Goal: Find specific fact: Find contact information

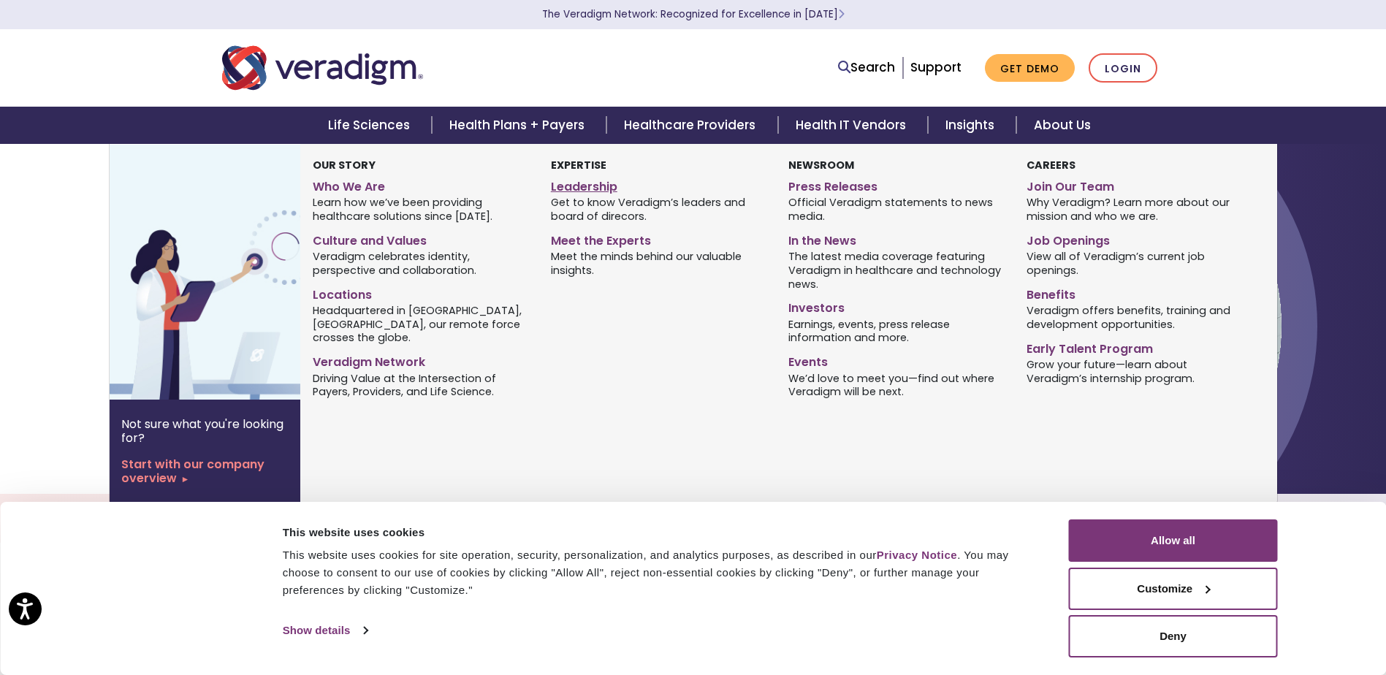
click at [595, 183] on link "Leadership" at bounding box center [658, 184] width 215 height 21
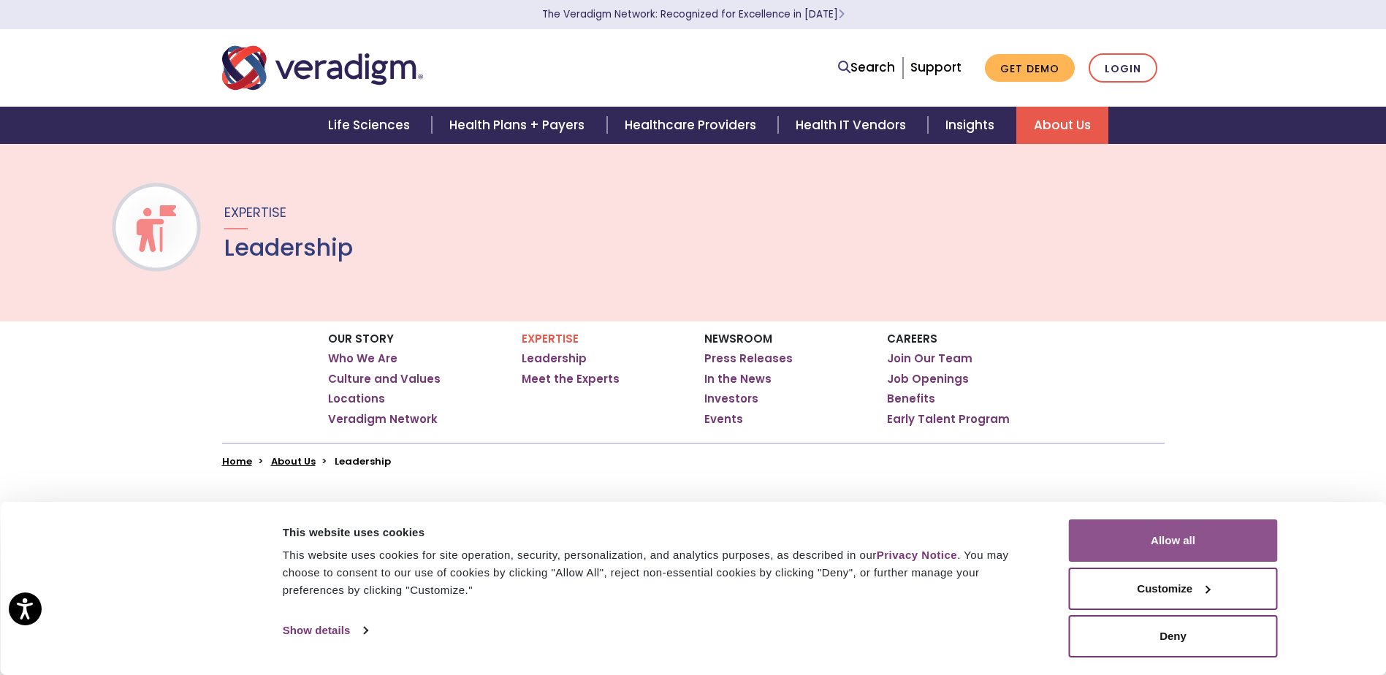
click at [1178, 542] on button "Allow all" at bounding box center [1173, 540] width 209 height 42
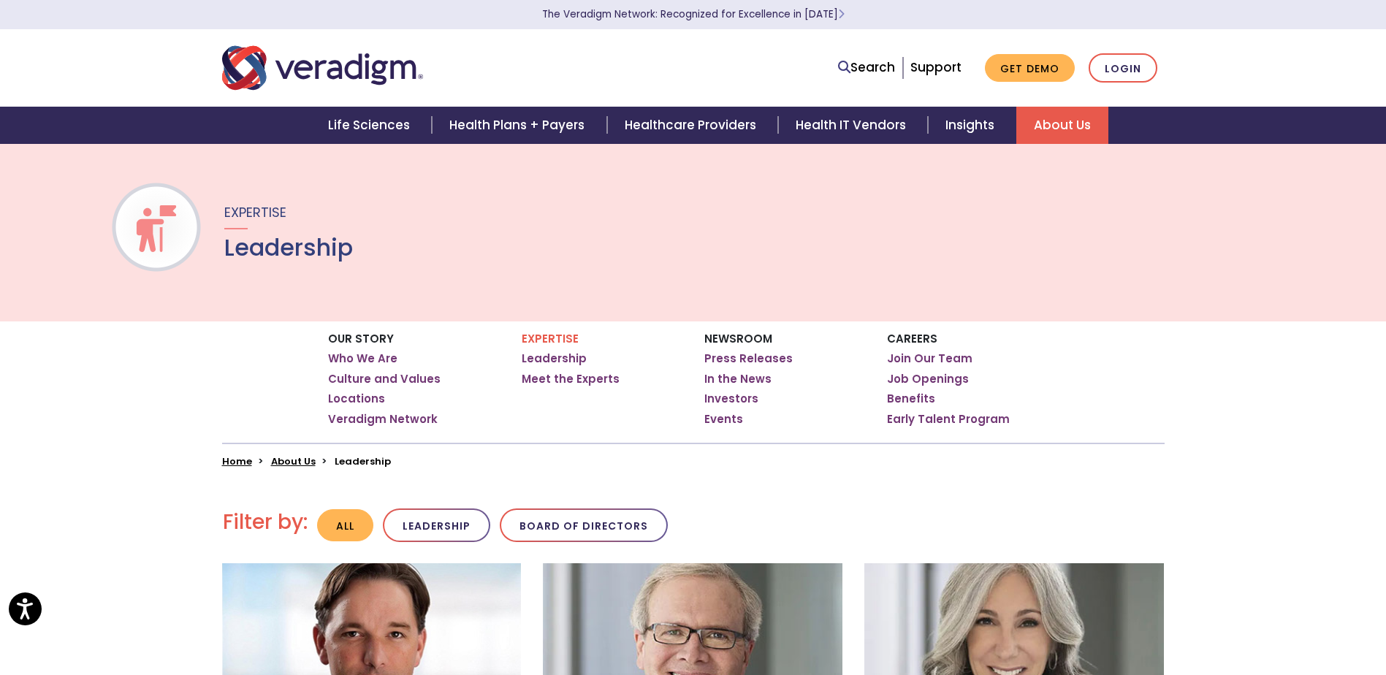
scroll to position [365, 0]
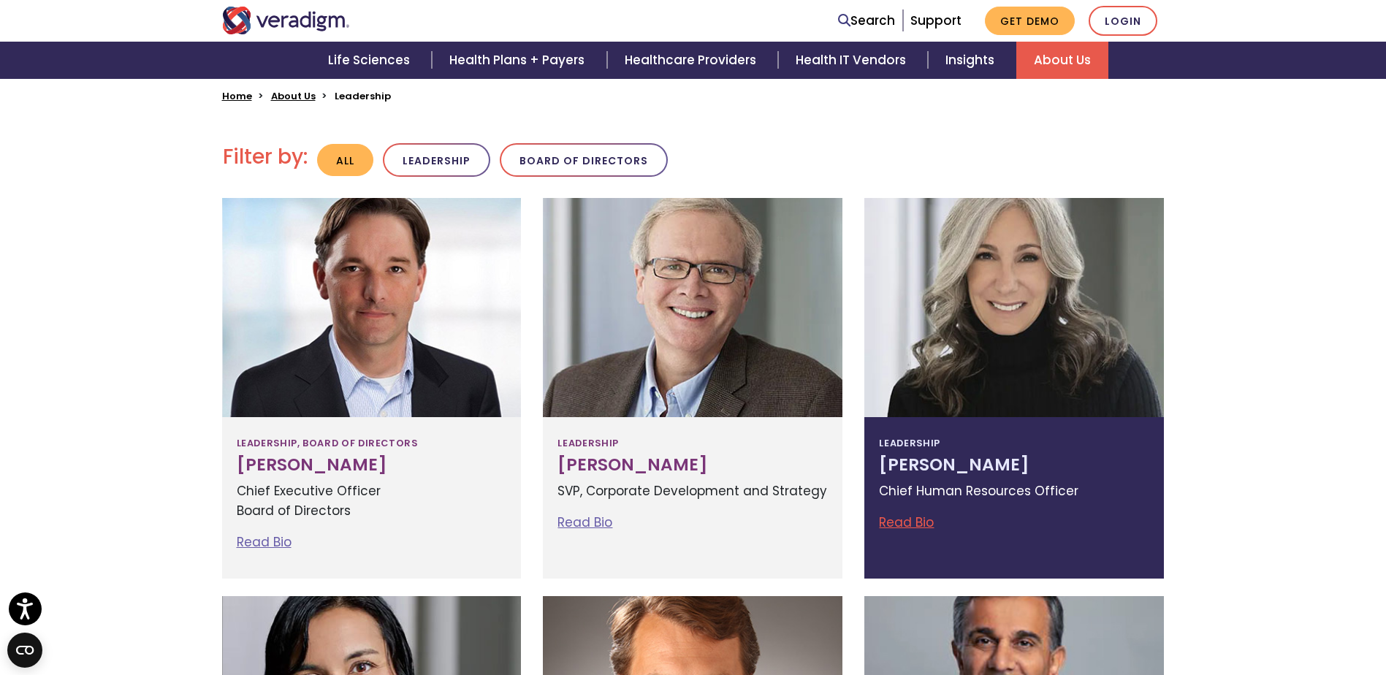
click at [962, 487] on p "Chief Human Resources Officer" at bounding box center [1014, 491] width 270 height 20
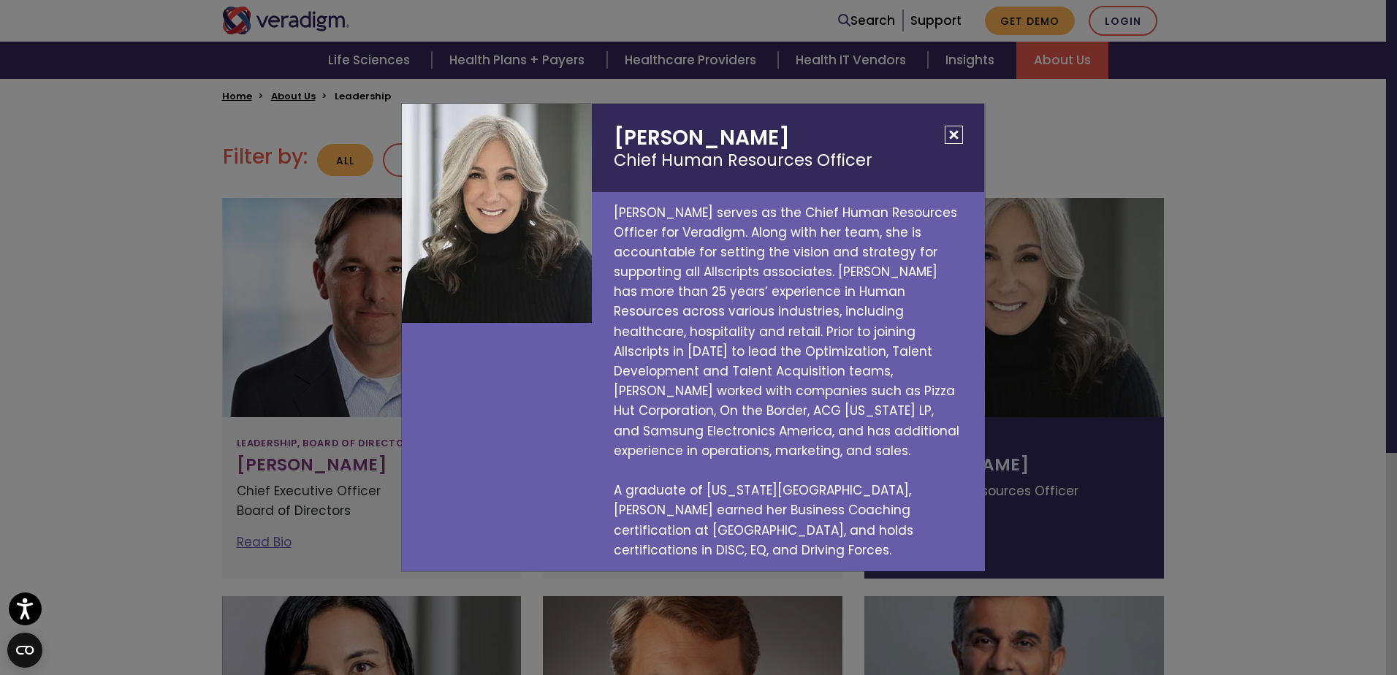
click at [792, 302] on p "Lisa Hammond serves as the Chief Human Resources Officer for Veradigm. Along wi…" at bounding box center [788, 381] width 392 height 379
click at [1224, 472] on div "Lisa Hammond Chief Human Resources Officer Lisa Hammond serves as the Chief Hum…" at bounding box center [698, 337] width 1397 height 675
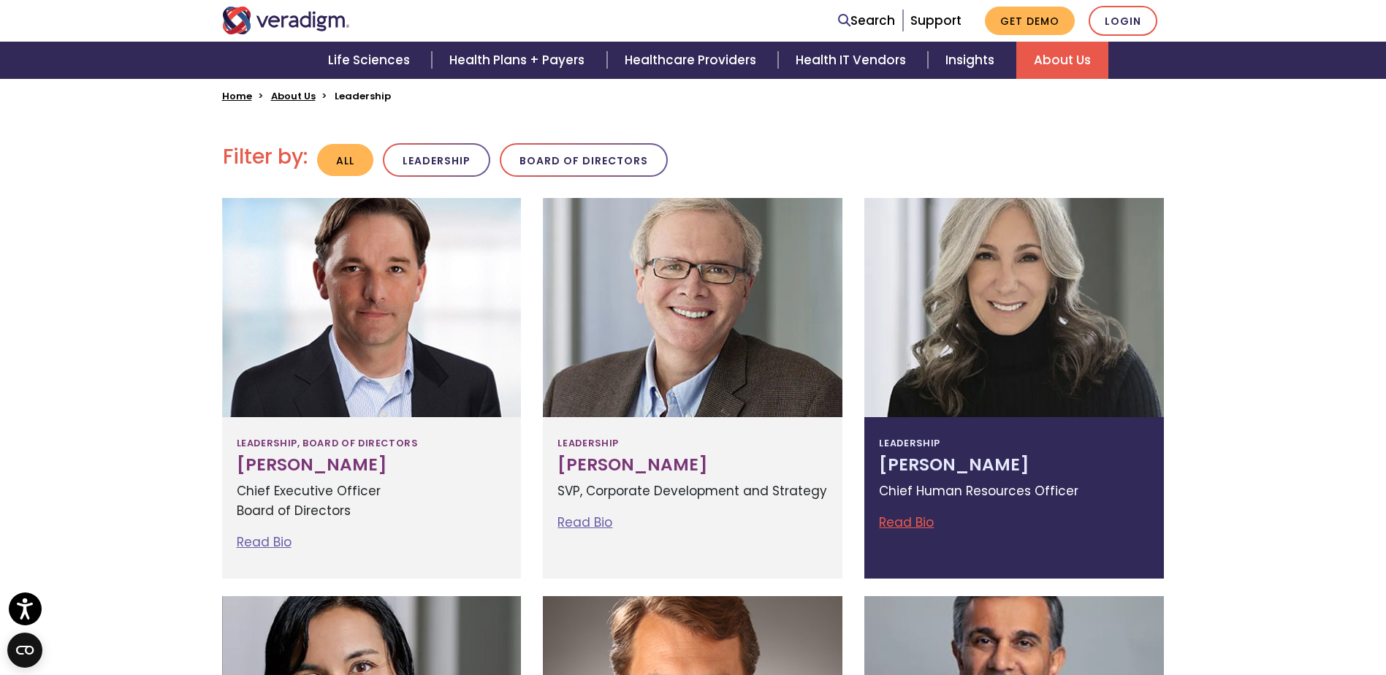
click at [1051, 501] on div "Leadership Lisa Hammond Chief Human Resources Officer Read Bio Lisa Hammond Chi…" at bounding box center [1013, 497] width 299 height 161
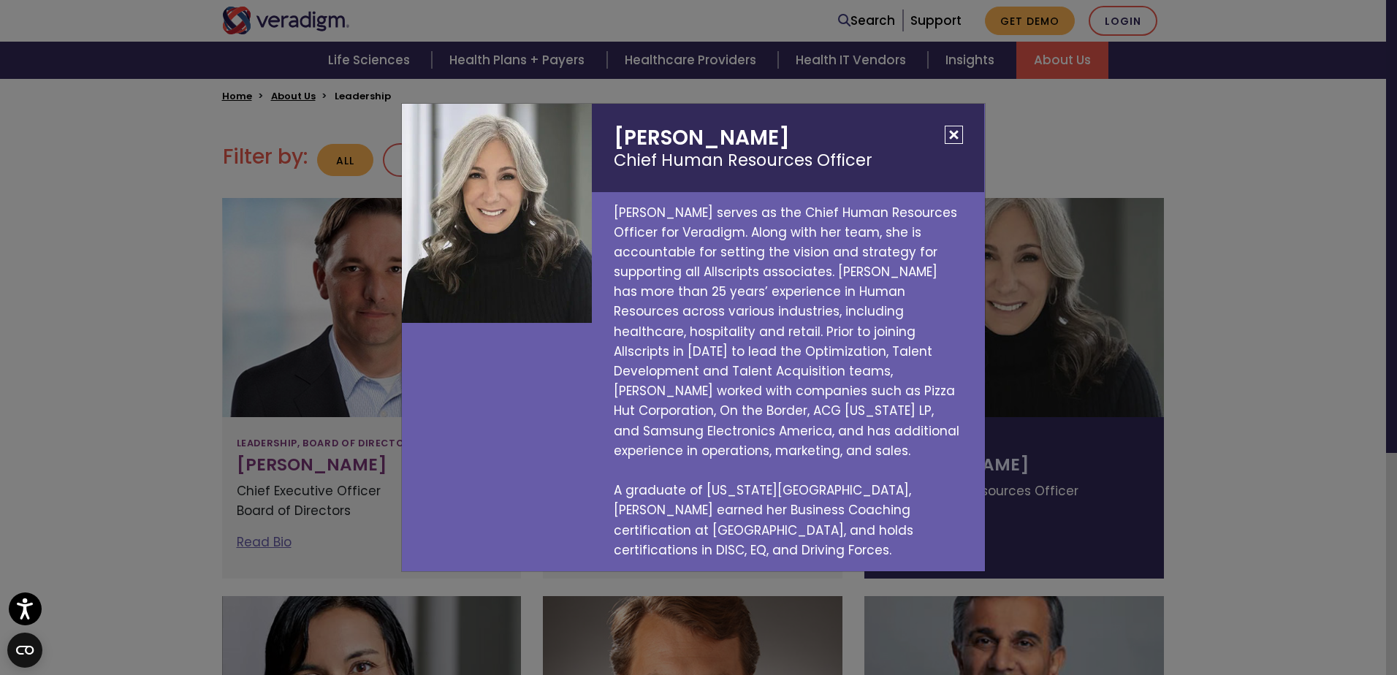
click at [137, 330] on div "Lisa Hammond Chief Human Resources Officer Lisa Hammond serves as the Chief Hum…" at bounding box center [698, 337] width 1397 height 675
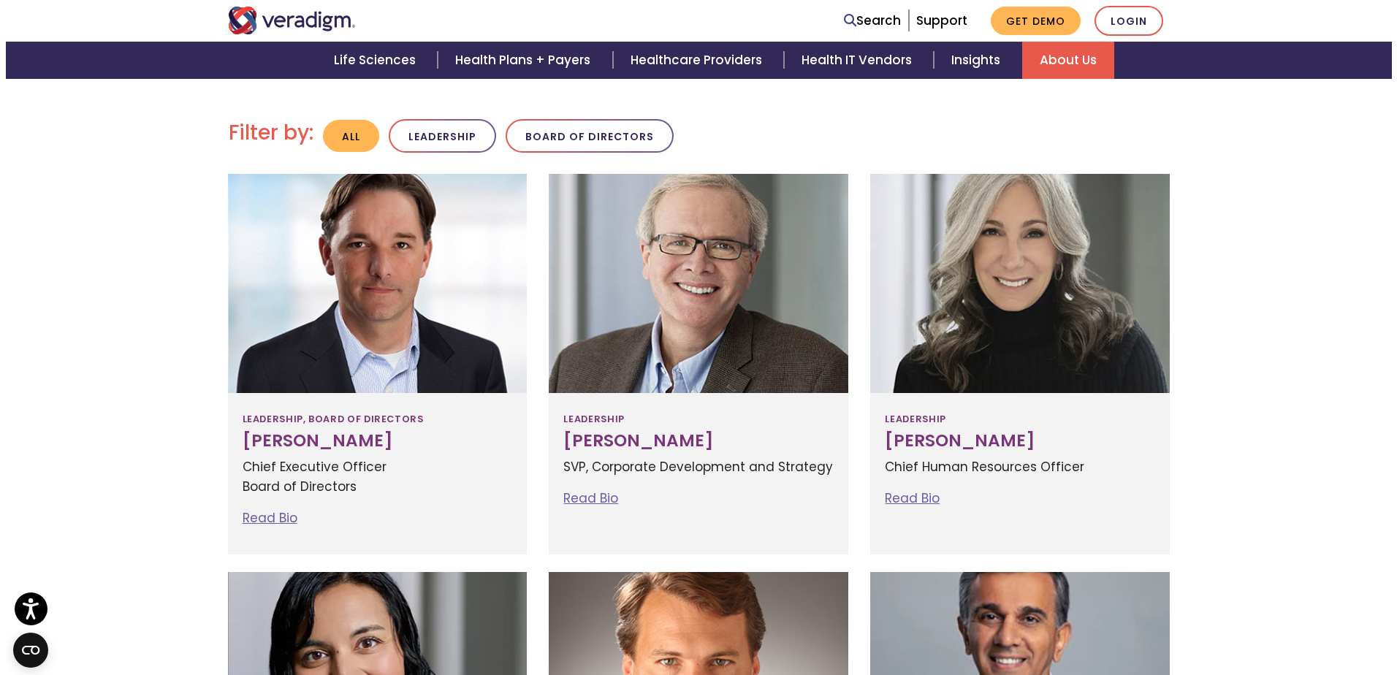
scroll to position [438, 0]
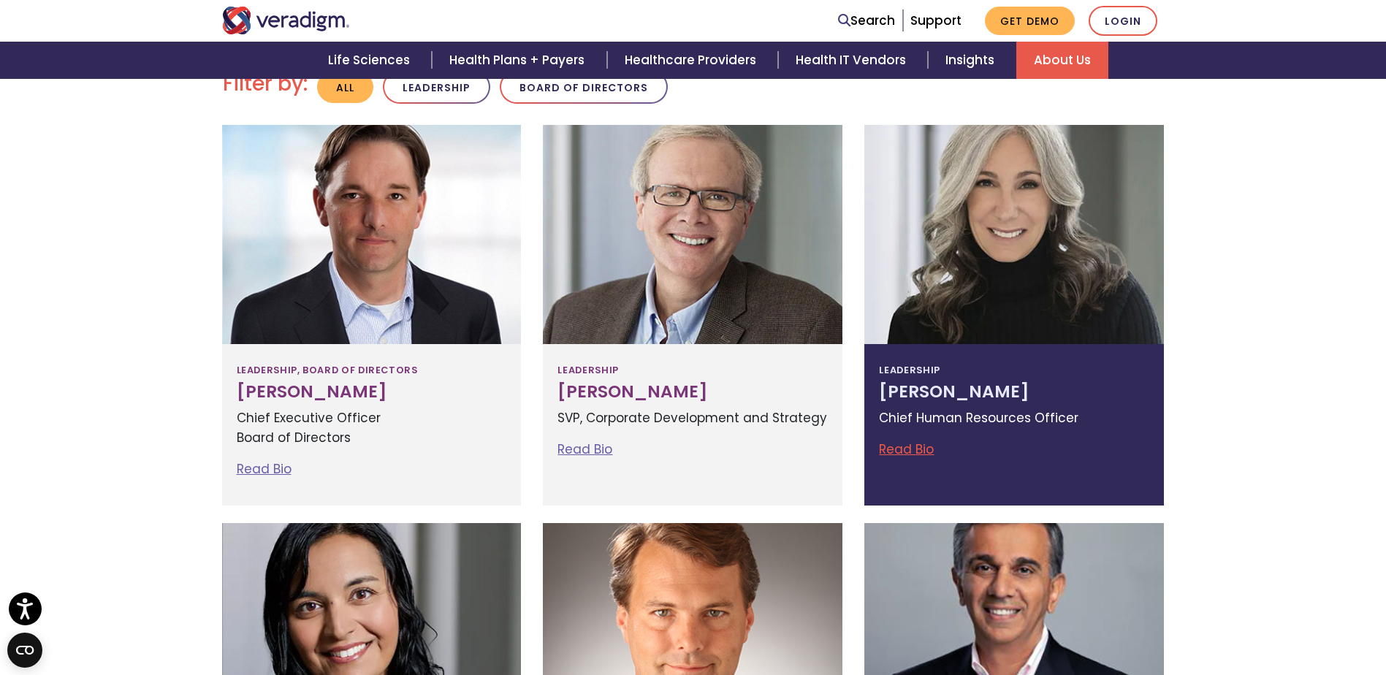
click at [1086, 308] on div at bounding box center [1013, 234] width 299 height 219
